Goal: Find contact information: Find contact information

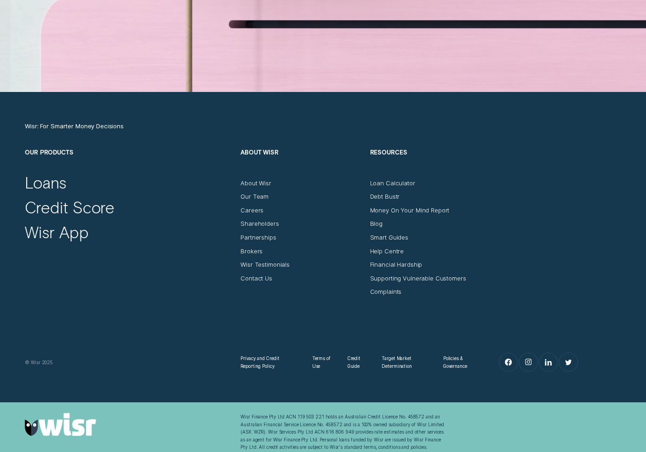
scroll to position [2981, 0]
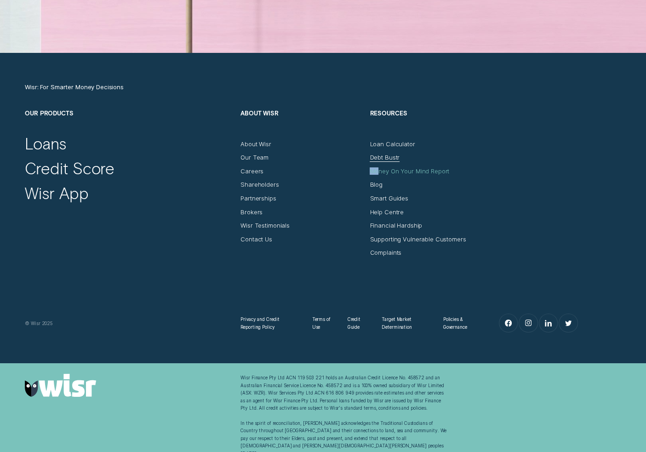
click at [377, 170] on div "Money On Your Mind Report" at bounding box center [431, 168] width 122 height 14
click at [375, 159] on div "Debt Bustr" at bounding box center [385, 157] width 30 height 7
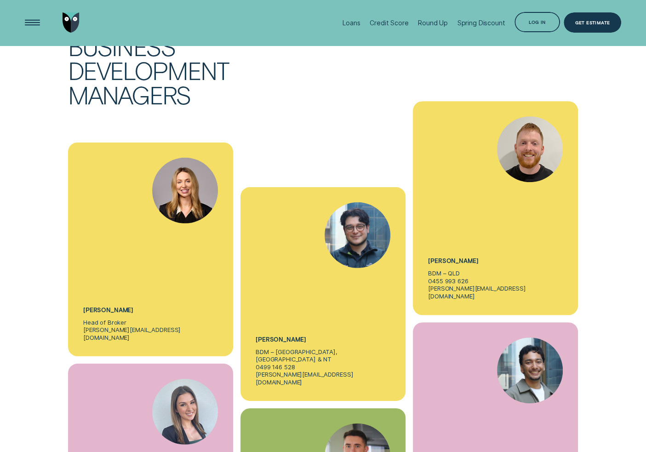
scroll to position [2344, 0]
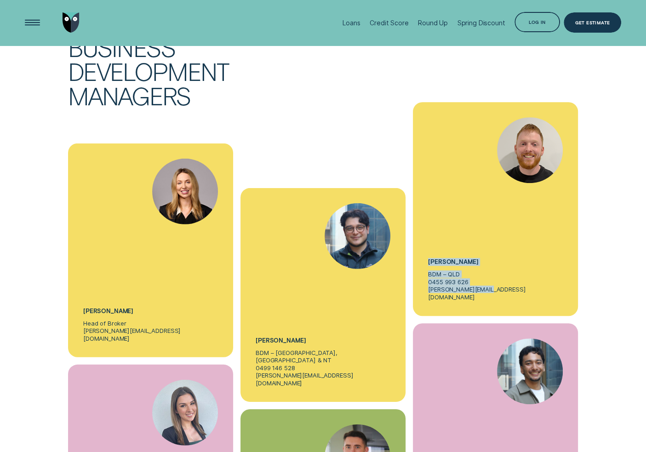
drag, startPoint x: 498, startPoint y: 242, endPoint x: 428, endPoint y: 216, distance: 74.6
click at [428, 216] on div "Dylan Casey BDM – QLD 0455 993 626 d.casey@wisr.com.au" at bounding box center [495, 209] width 165 height 214
copy div "Dylan Casey BDM – QLD 0455 993 626 d.casey@wisr.com.au"
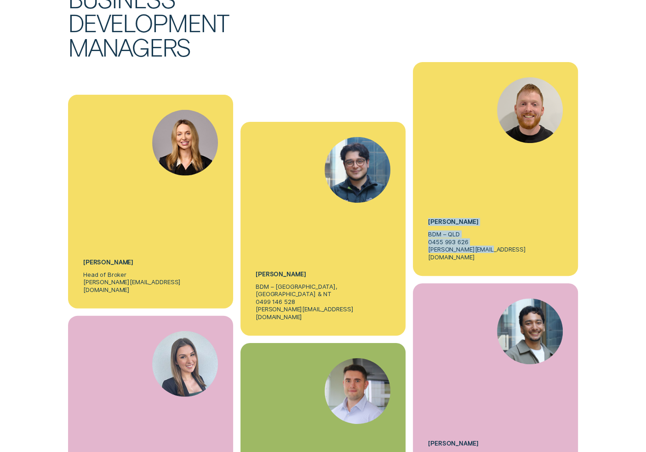
scroll to position [2482, 0]
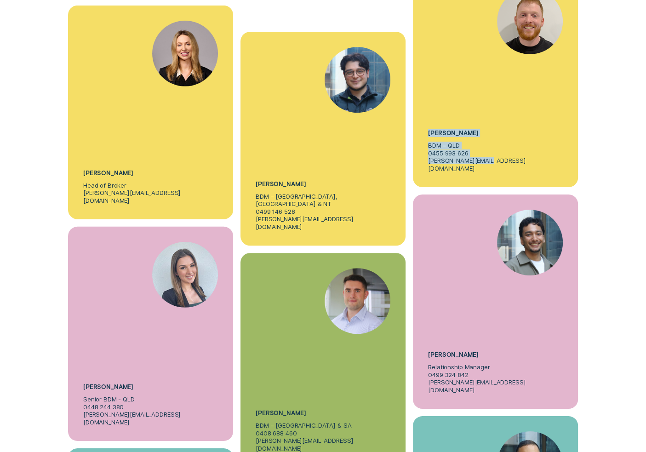
click at [501, 114] on div "Dylan Casey BDM – QLD 0455 993 626 d.casey@wisr.com.au" at bounding box center [495, 80] width 165 height 214
drag, startPoint x: 501, startPoint y: 111, endPoint x: 425, endPoint y: 114, distance: 75.9
click at [425, 114] on div "Dylan Casey BDM – QLD 0455 993 626 d.casey@wisr.com.au" at bounding box center [495, 80] width 165 height 214
copy p "d.casey@wisr.com.au"
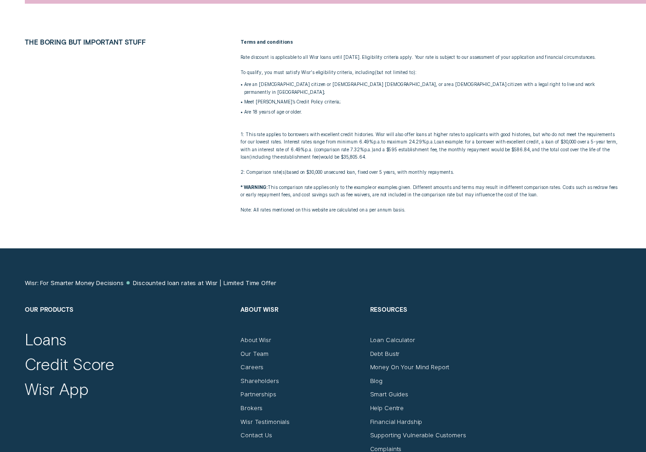
scroll to position [1517, 0]
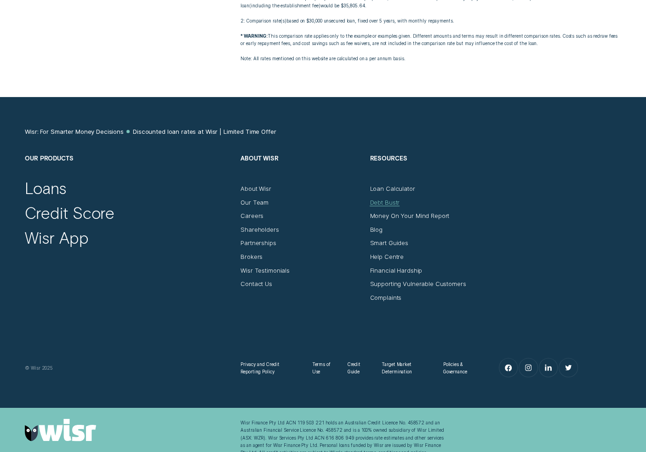
click at [382, 198] on div "Debt Bustr" at bounding box center [385, 201] width 30 height 7
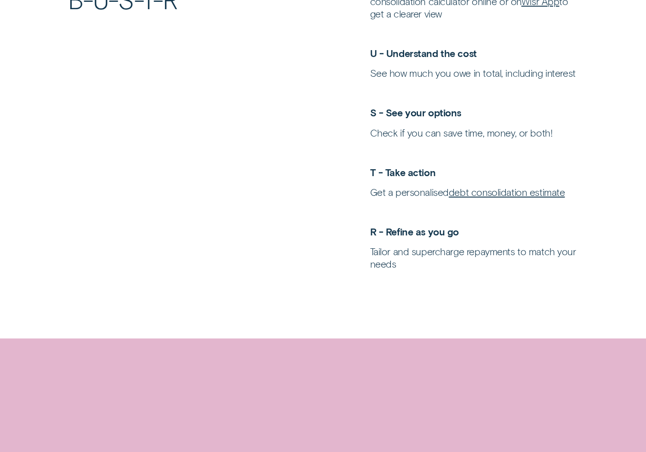
scroll to position [2814, 0]
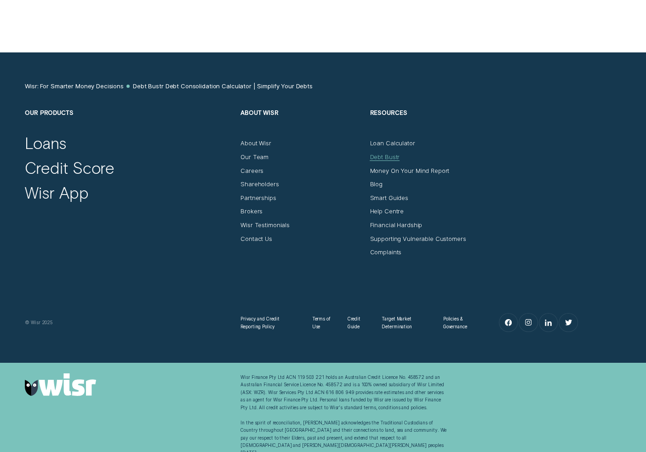
click at [383, 157] on div "Debt Bustr" at bounding box center [385, 156] width 30 height 7
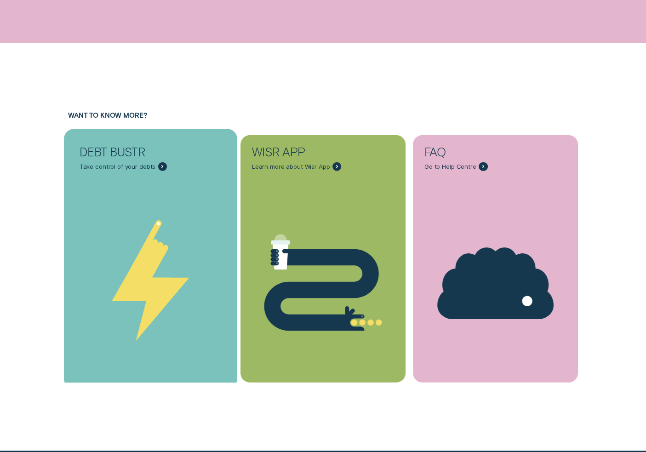
scroll to position [2554, 0]
